Goal: Check status: Check status

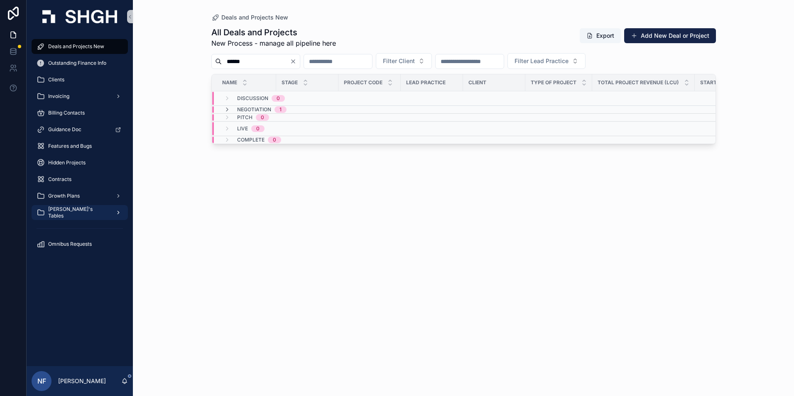
click at [62, 211] on span "[PERSON_NAME]'s Tables" at bounding box center [78, 212] width 61 height 13
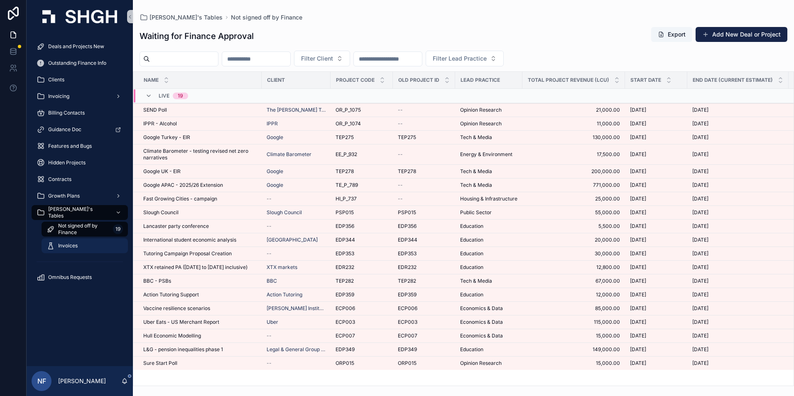
click at [69, 245] on span "Invoices" at bounding box center [68, 246] width 20 height 7
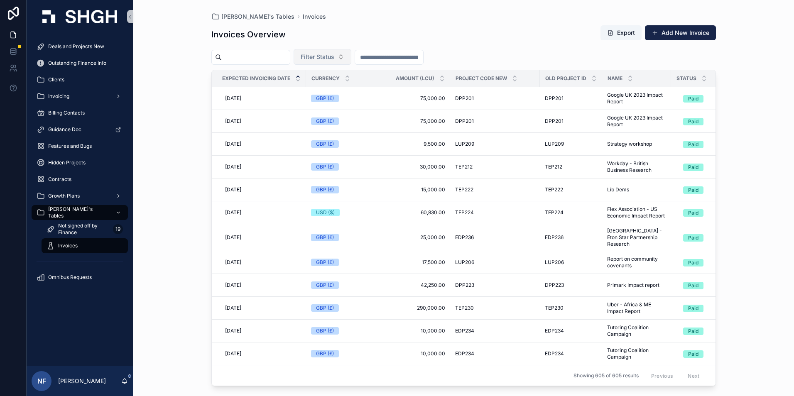
click at [332, 54] on span "Filter Status" at bounding box center [318, 57] width 34 height 8
click at [328, 93] on div "Waiting to Send" at bounding box center [344, 90] width 100 height 13
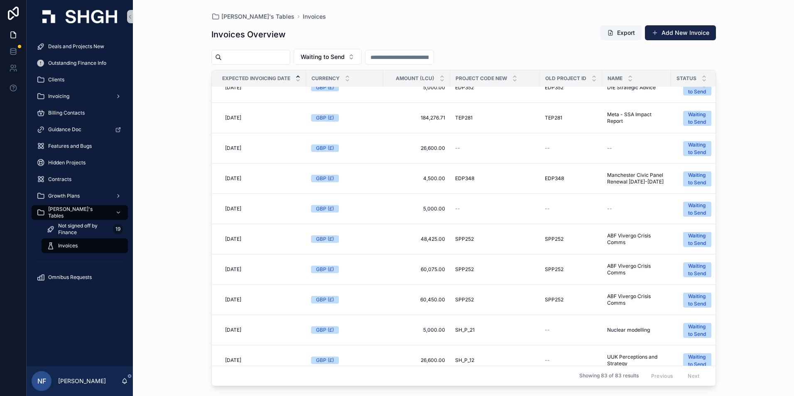
scroll to position [249, 0]
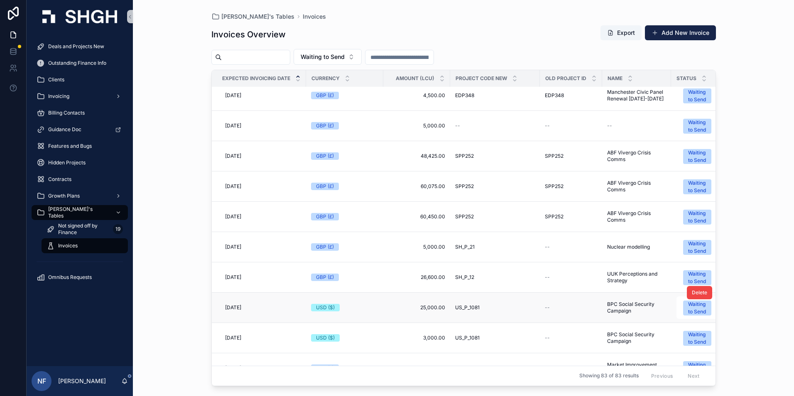
click at [476, 310] on span "US_P_1081" at bounding box center [467, 307] width 25 height 7
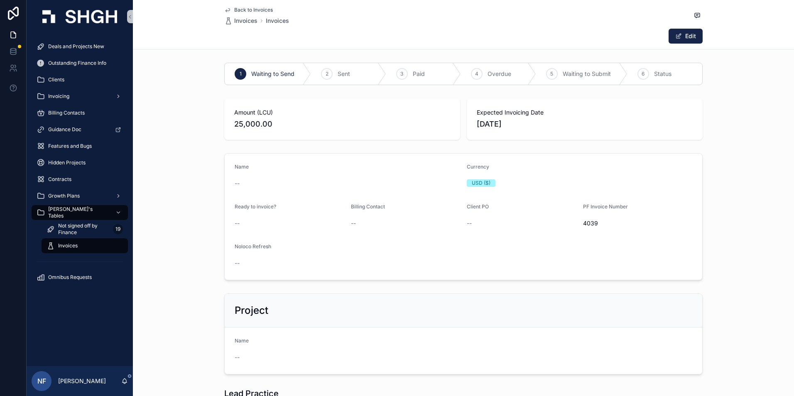
click at [235, 184] on span "--" at bounding box center [237, 183] width 5 height 8
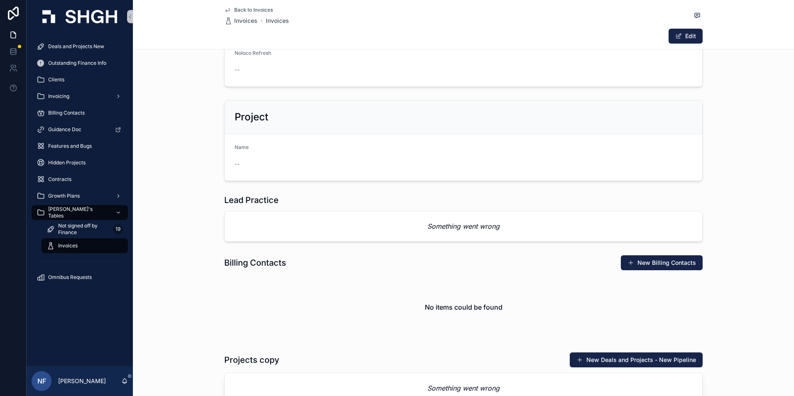
scroll to position [27, 0]
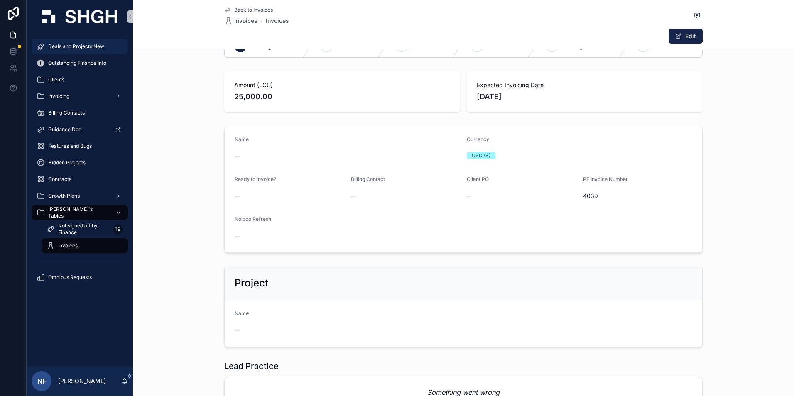
click at [63, 46] on span "Deals and Projects New" at bounding box center [76, 46] width 56 height 7
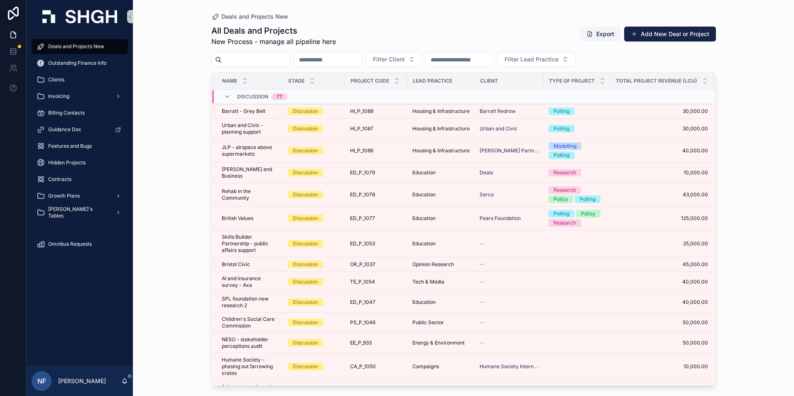
click at [238, 60] on input "scrollable content" at bounding box center [256, 60] width 68 height 12
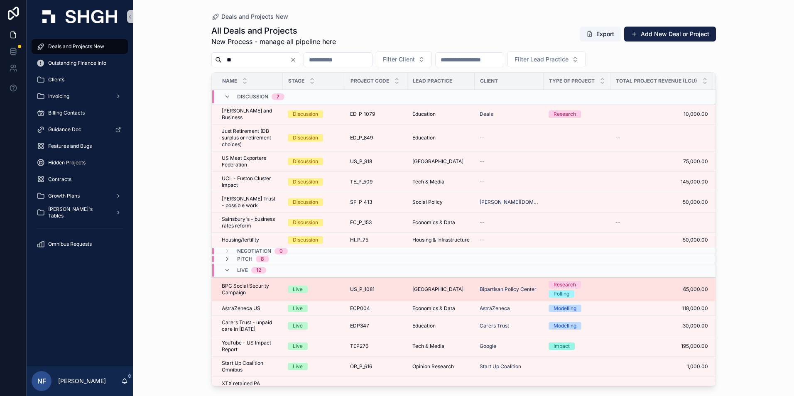
type input "**"
click at [243, 289] on span "BPC Social Security Campaign" at bounding box center [250, 289] width 56 height 13
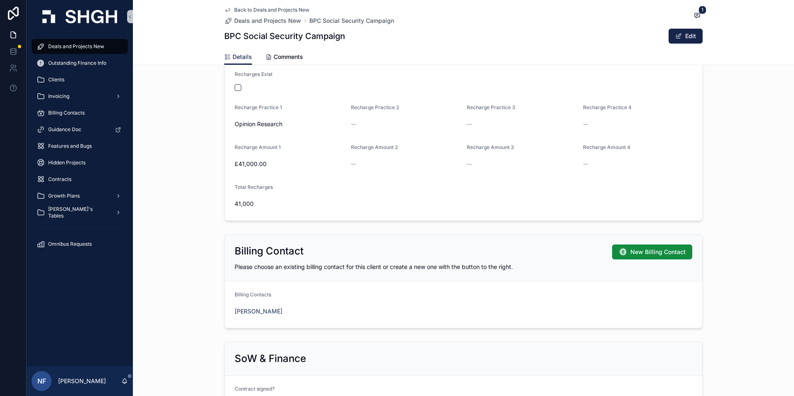
scroll to position [540, 0]
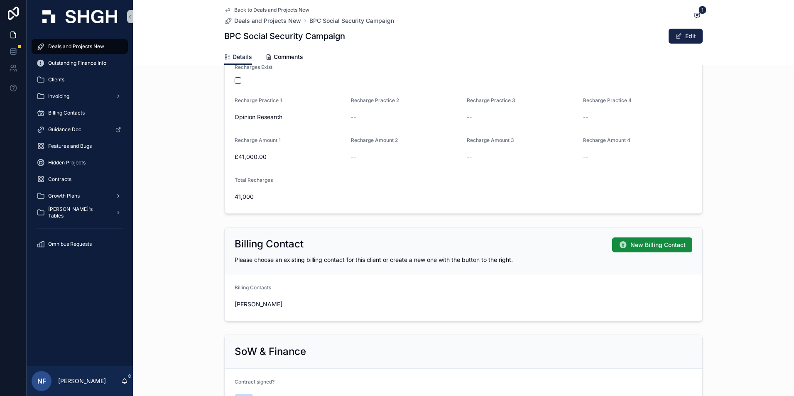
click at [248, 308] on span "[PERSON_NAME]" at bounding box center [259, 304] width 48 height 8
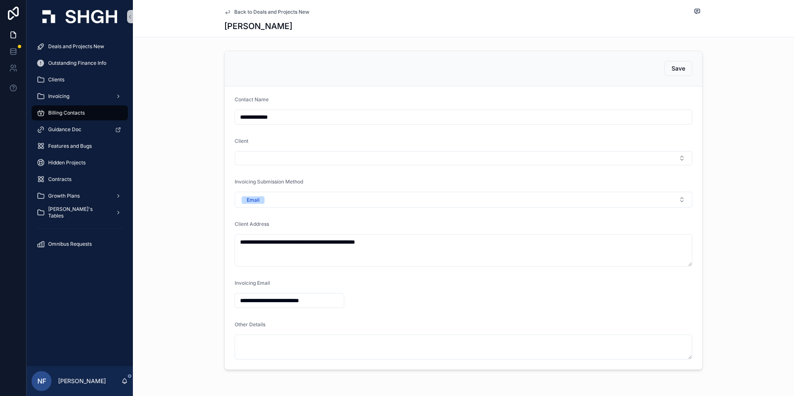
drag, startPoint x: 235, startPoint y: 300, endPoint x: 324, endPoint y: 302, distance: 88.9
click at [324, 302] on input "**********" at bounding box center [289, 301] width 109 height 12
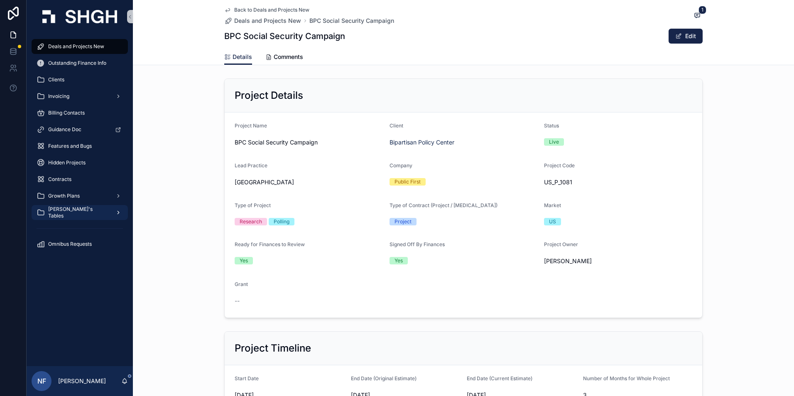
click at [69, 216] on span "[PERSON_NAME]'s Tables" at bounding box center [78, 212] width 61 height 13
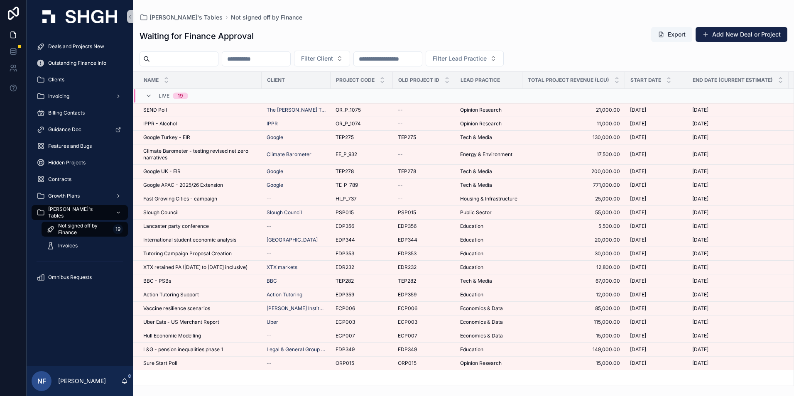
click at [66, 231] on span "Not signed off by Finance" at bounding box center [83, 229] width 51 height 13
click at [63, 246] on span "Invoices" at bounding box center [68, 246] width 20 height 7
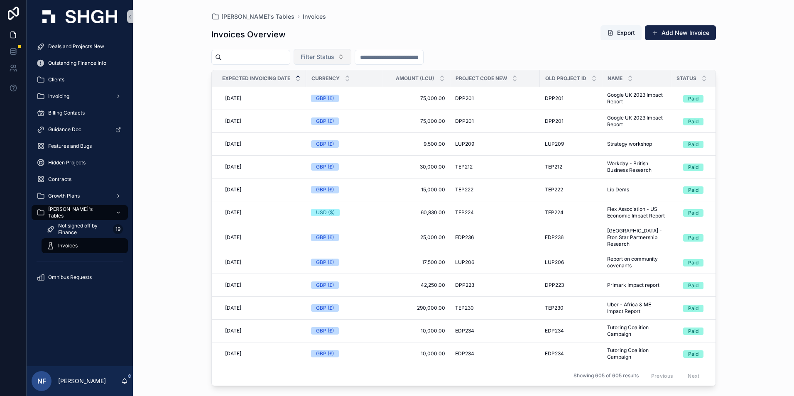
click at [351, 56] on button "Filter Status" at bounding box center [323, 57] width 58 height 16
click at [330, 88] on div "Waiting to Send" at bounding box center [344, 90] width 100 height 13
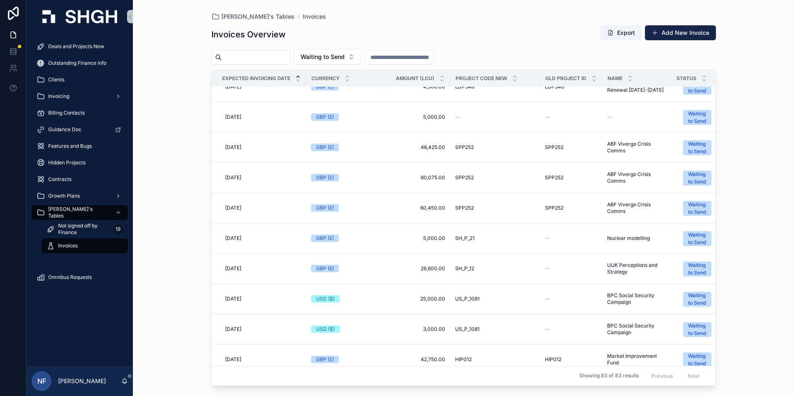
scroll to position [291, 0]
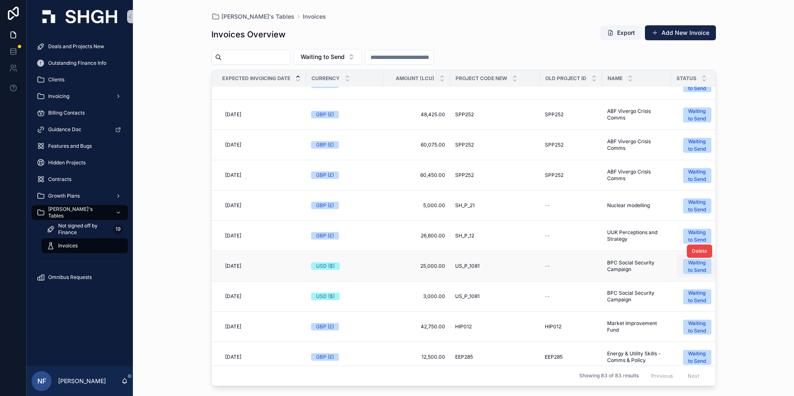
click at [701, 272] on div "Waiting to Send" at bounding box center [697, 266] width 18 height 15
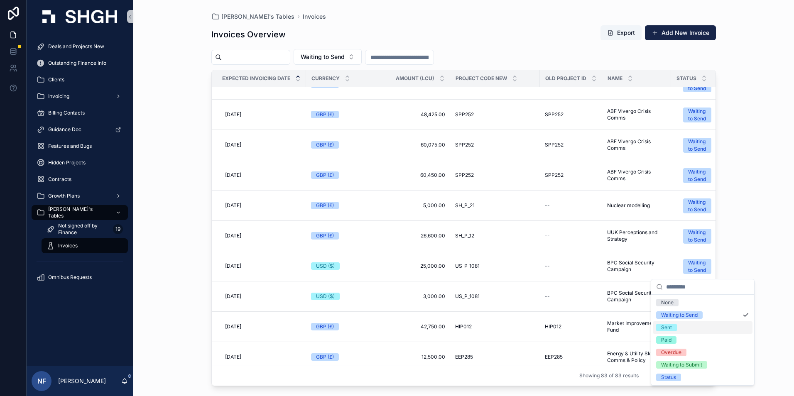
click at [675, 331] on span "Sent" at bounding box center [666, 327] width 21 height 7
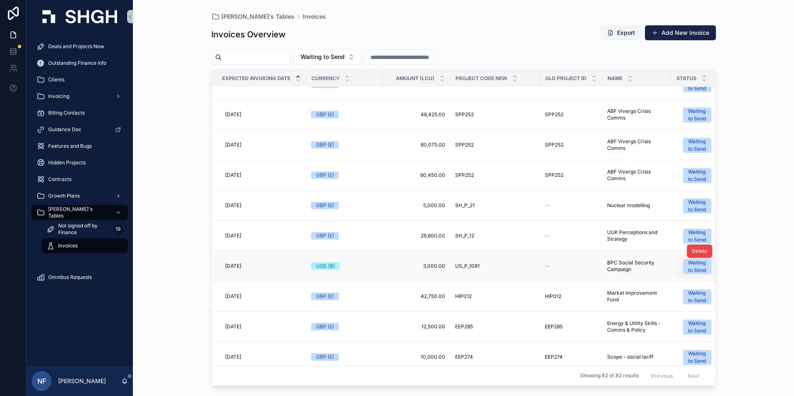
click at [697, 270] on div "Waiting to Send" at bounding box center [697, 266] width 18 height 15
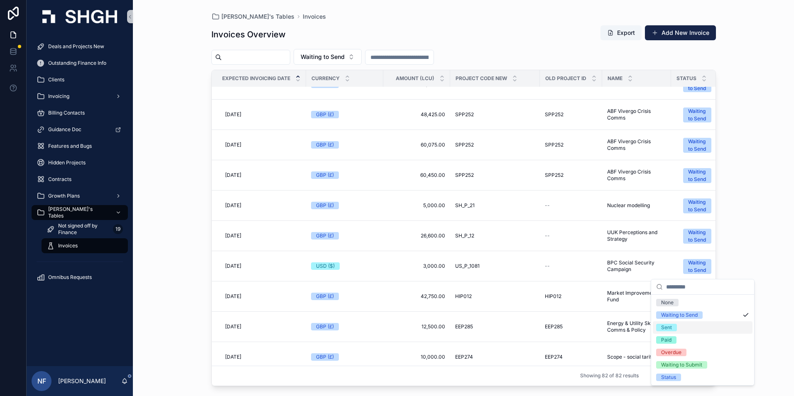
click at [665, 328] on div "Sent" at bounding box center [666, 327] width 11 height 7
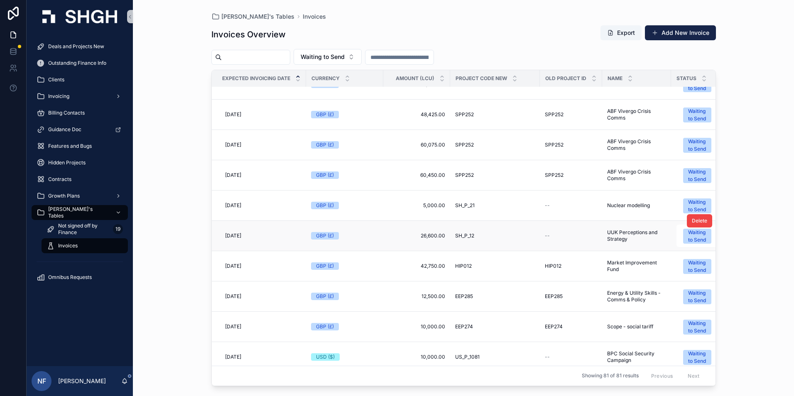
click at [467, 236] on span "SH_P_12" at bounding box center [464, 236] width 19 height 7
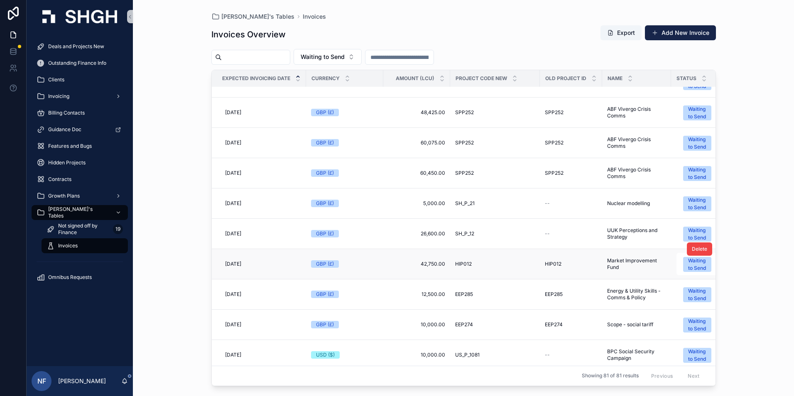
scroll to position [291, 0]
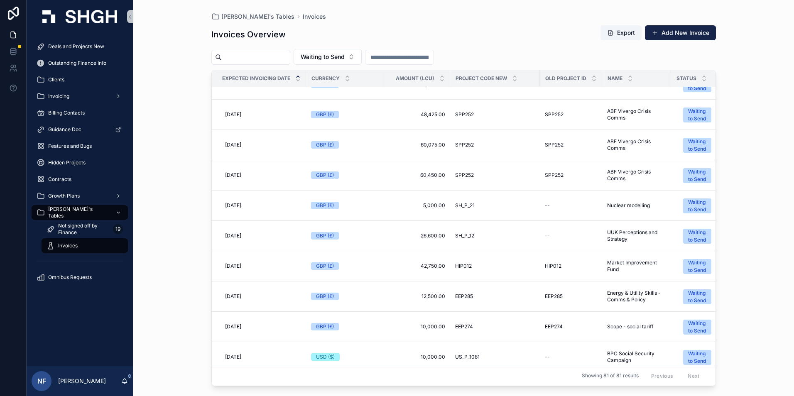
click at [71, 243] on span "Invoices" at bounding box center [68, 246] width 20 height 7
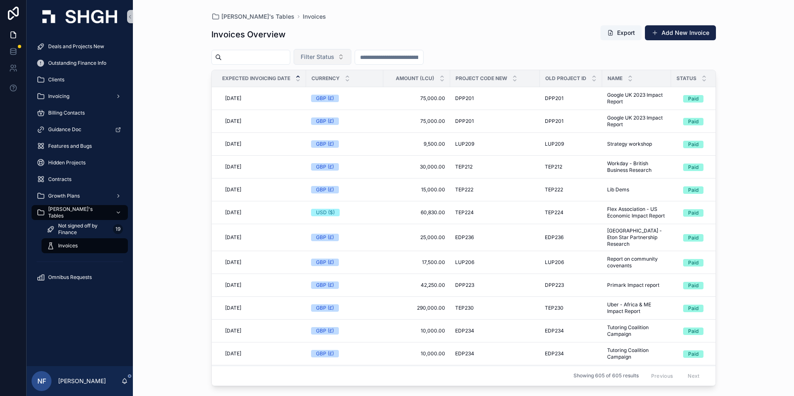
click at [334, 53] on span "Filter Status" at bounding box center [318, 57] width 34 height 8
click at [326, 89] on div "Waiting to Send" at bounding box center [344, 90] width 100 height 13
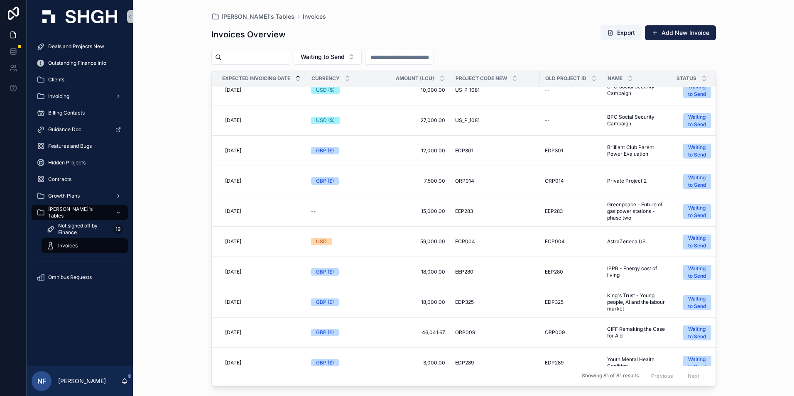
scroll to position [706, 0]
